Goal: Information Seeking & Learning: Learn about a topic

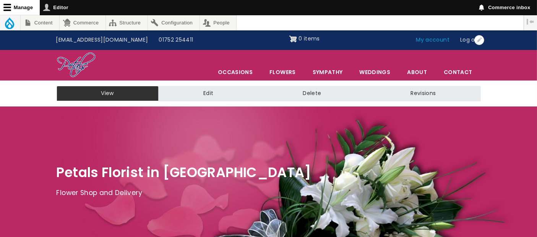
click at [437, 41] on link "My account" at bounding box center [433, 40] width 44 height 15
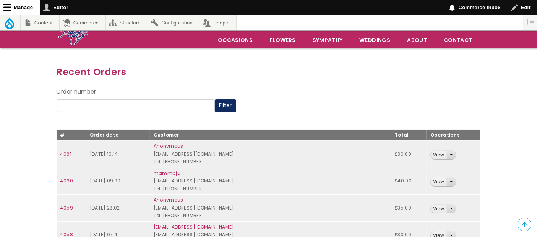
scroll to position [85, 0]
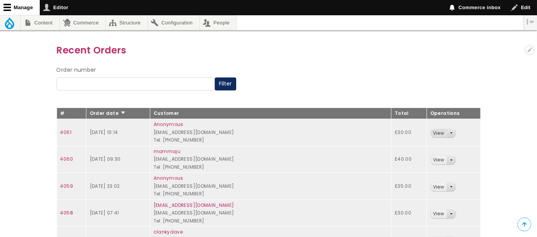
click at [432, 132] on link "View" at bounding box center [439, 133] width 16 height 9
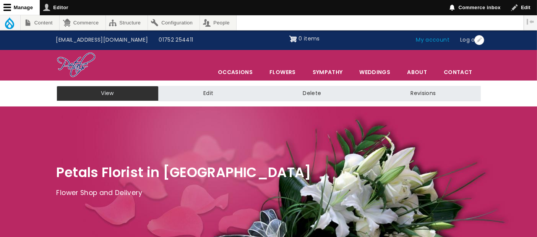
click at [444, 43] on link "My account" at bounding box center [433, 40] width 44 height 15
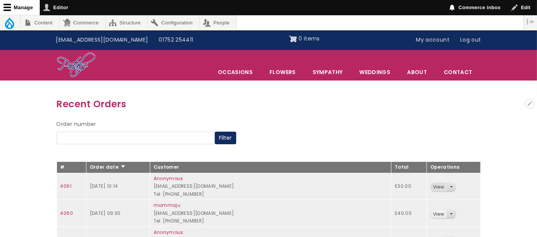
click at [431, 185] on link "View" at bounding box center [439, 187] width 16 height 9
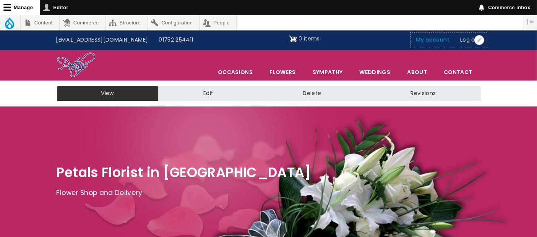
click at [434, 41] on link "My account" at bounding box center [433, 40] width 44 height 15
click at [437, 38] on link "My account" at bounding box center [433, 40] width 44 height 15
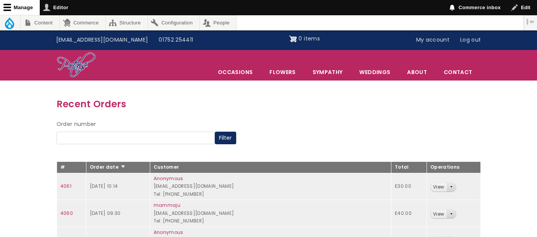
scroll to position [85, 0]
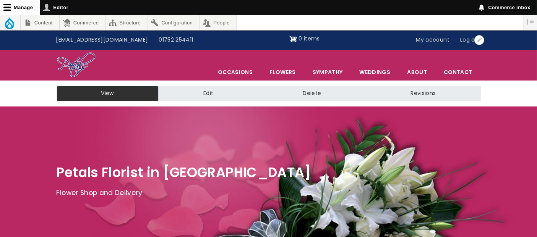
click at [440, 42] on link "My account" at bounding box center [433, 40] width 44 height 15
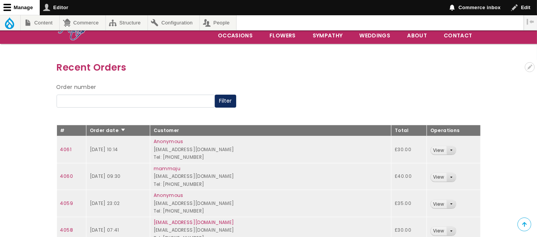
scroll to position [127, 0]
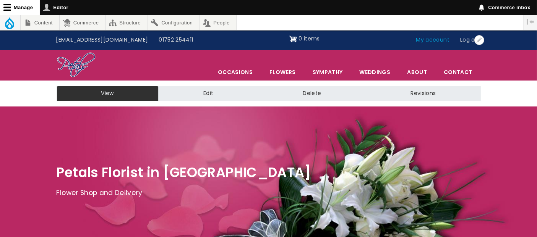
click at [434, 39] on link "My account" at bounding box center [433, 40] width 44 height 15
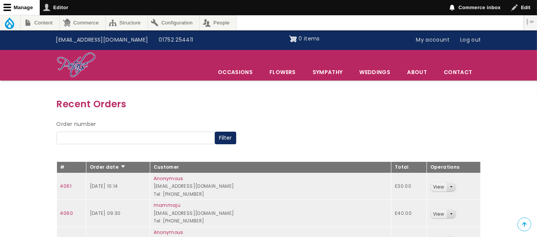
scroll to position [85, 0]
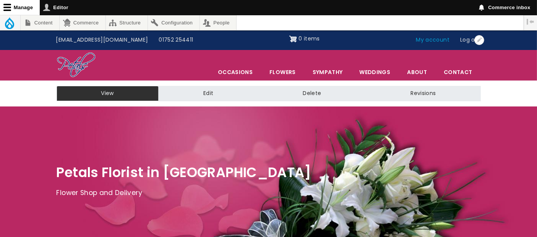
click at [439, 40] on link "My account" at bounding box center [433, 40] width 44 height 15
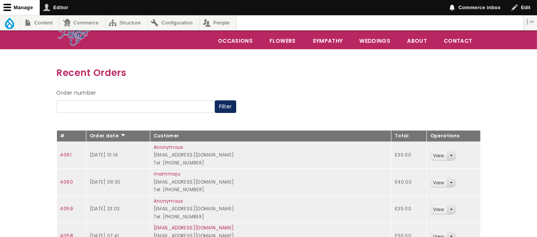
scroll to position [85, 0]
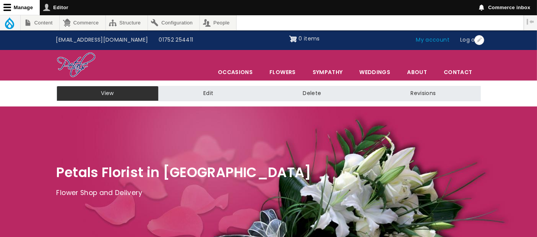
click at [446, 41] on link "My account" at bounding box center [433, 40] width 44 height 15
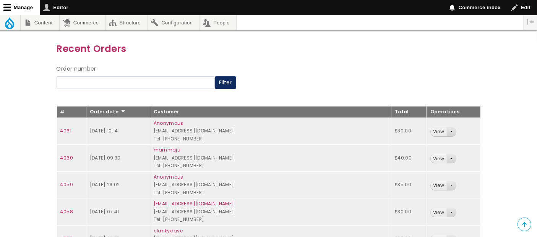
scroll to position [42, 0]
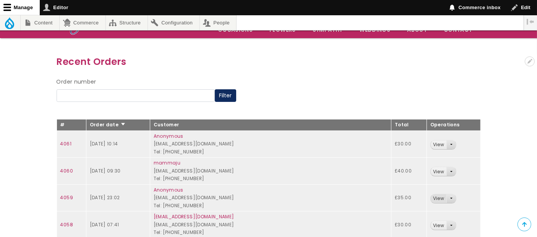
click at [431, 200] on link "View" at bounding box center [439, 199] width 16 height 9
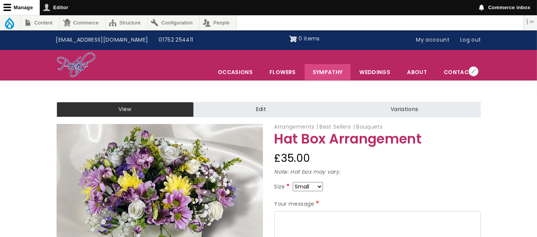
click at [324, 71] on link "Sympathy" at bounding box center [328, 72] width 46 height 16
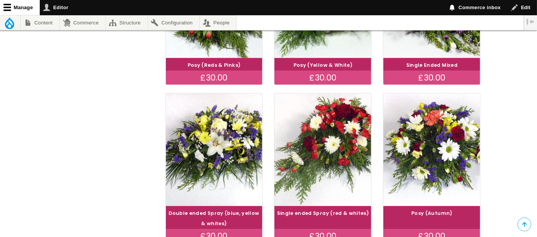
scroll to position [680, 0]
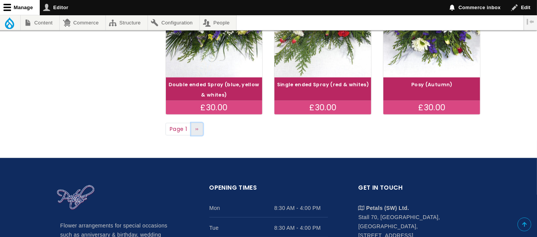
click at [199, 130] on link "Next page ››" at bounding box center [197, 129] width 12 height 13
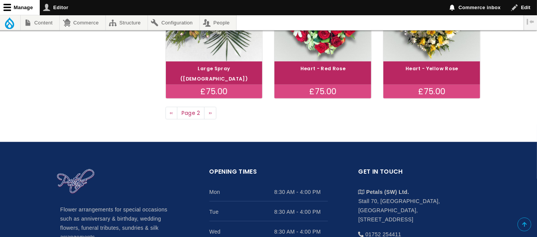
scroll to position [722, 0]
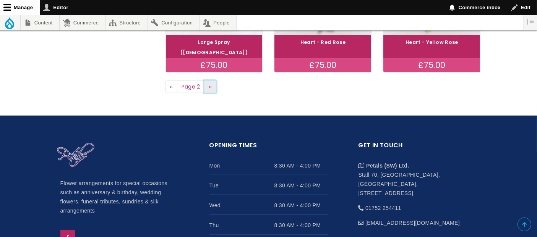
click at [213, 81] on link "Next page ››" at bounding box center [210, 87] width 12 height 13
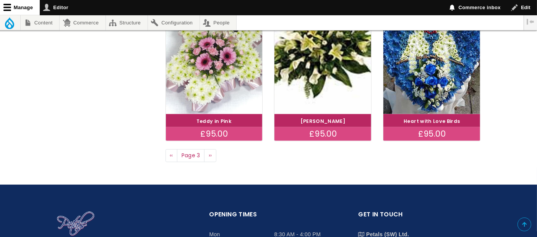
scroll to position [722, 0]
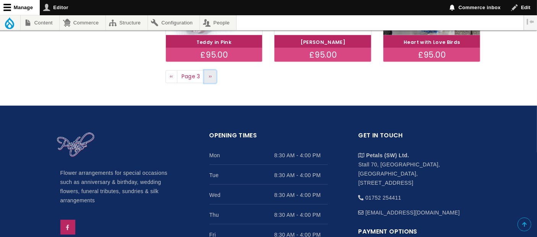
click at [213, 76] on link "Next page ››" at bounding box center [210, 76] width 12 height 13
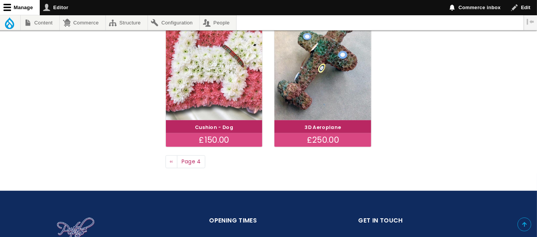
scroll to position [637, 0]
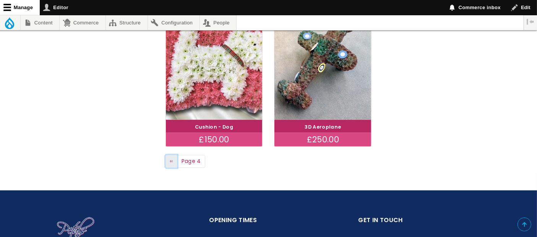
click at [172, 158] on span "‹‹" at bounding box center [171, 162] width 3 height 8
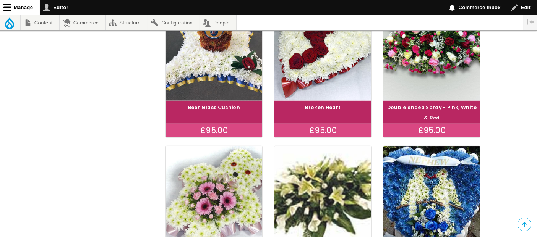
scroll to position [595, 0]
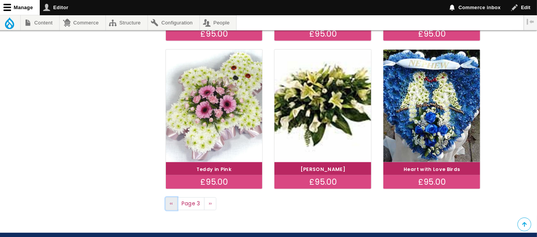
click at [171, 202] on span "‹‹" at bounding box center [171, 204] width 3 height 8
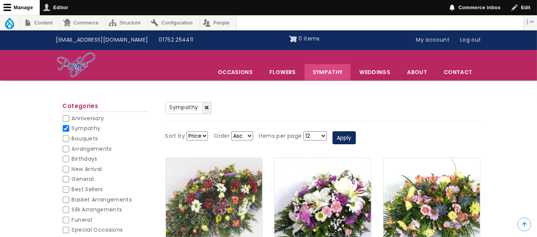
scroll to position [127, 0]
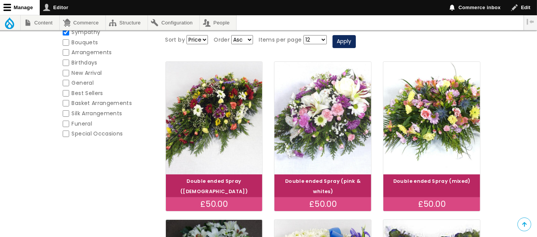
click at [342, 135] on img at bounding box center [323, 118] width 109 height 126
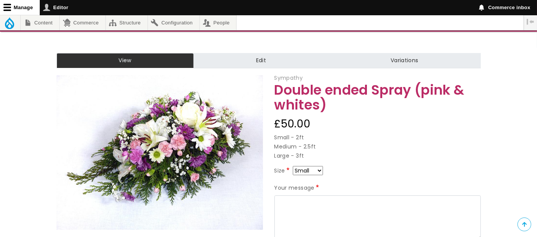
scroll to position [85, 0]
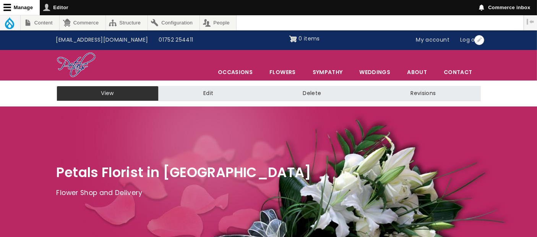
click at [434, 42] on link "My account" at bounding box center [433, 40] width 44 height 15
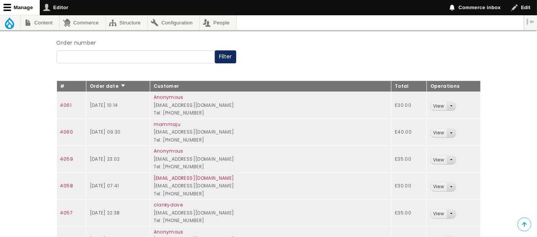
scroll to position [127, 0]
